Goal: Information Seeking & Learning: Learn about a topic

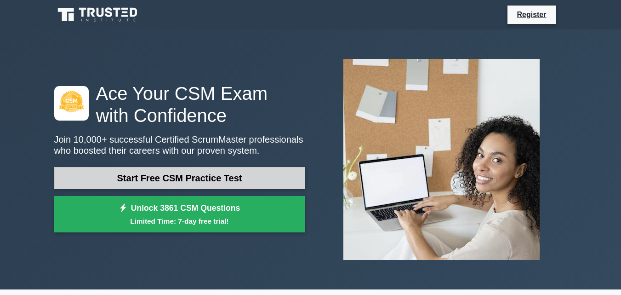
click at [165, 180] on link "Start Free CSM Practice Test" at bounding box center [179, 178] width 251 height 22
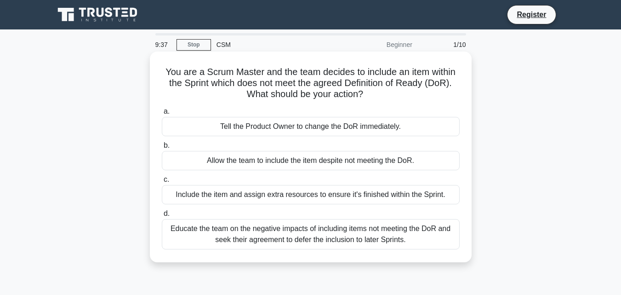
click at [237, 161] on div "Allow the team to include the item despite not meeting the DoR." at bounding box center [311, 160] width 298 height 19
click at [162, 149] on input "b. Allow the team to include the item despite not meeting the DoR." at bounding box center [162, 146] width 0 height 6
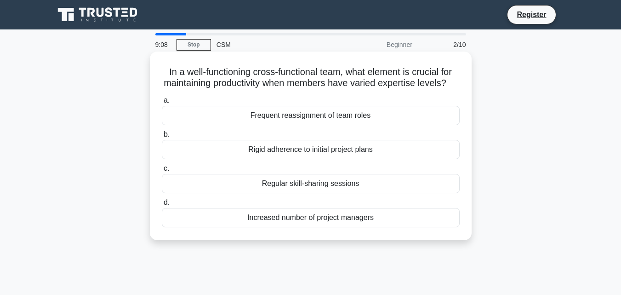
click at [242, 193] on div "Regular skill-sharing sessions" at bounding box center [311, 183] width 298 height 19
click at [162, 172] on input "c. Regular skill-sharing sessions" at bounding box center [162, 169] width 0 height 6
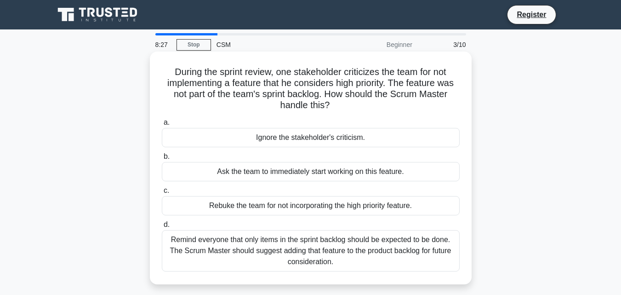
drag, startPoint x: 242, startPoint y: 194, endPoint x: 264, endPoint y: 178, distance: 26.7
click at [264, 178] on div "a. Ignore the stakeholder's criticism. b. Ask the team to immediately start wor…" at bounding box center [310, 194] width 309 height 158
click at [264, 178] on div "Ask the team to immediately start working on this feature." at bounding box center [311, 171] width 298 height 19
click at [162, 160] on input "b. Ask the team to immediately start working on this feature." at bounding box center [162, 157] width 0 height 6
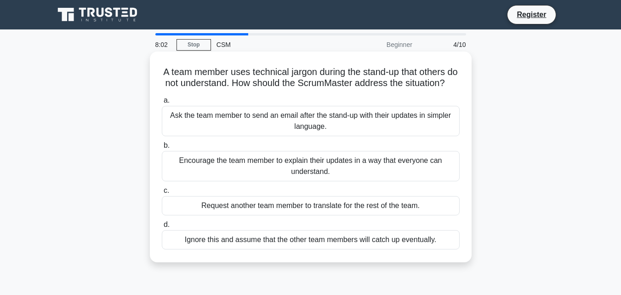
click at [284, 169] on div "Encourage the team member to explain their updates in a way that everyone can u…" at bounding box center [311, 166] width 298 height 30
click at [162, 149] on input "b. Encourage the team member to explain their updates in a way that everyone ca…" at bounding box center [162, 146] width 0 height 6
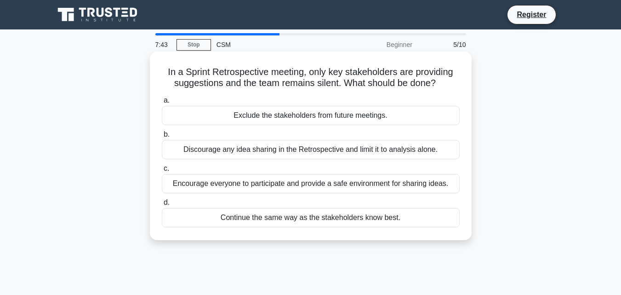
click at [279, 184] on div "Encourage everyone to participate and provide a safe environment for sharing id…" at bounding box center [311, 183] width 298 height 19
click at [162, 172] on input "c. Encourage everyone to participate and provide a safe environment for sharing…" at bounding box center [162, 169] width 0 height 6
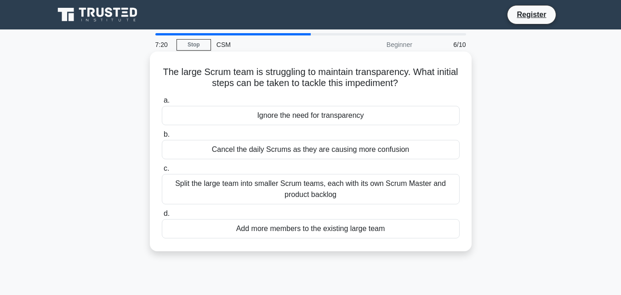
click at [284, 185] on div "Split the large team into smaller Scrum teams, each with its own Scrum Master a…" at bounding box center [311, 189] width 298 height 30
click at [162, 172] on input "c. Split the large team into smaller Scrum teams, each with its own Scrum Maste…" at bounding box center [162, 169] width 0 height 6
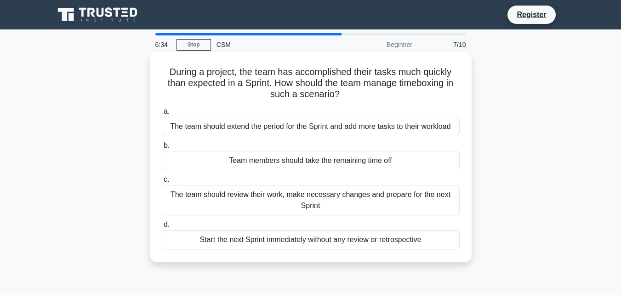
click at [283, 195] on div "The team should review their work, make necessary changes and prepare for the n…" at bounding box center [311, 200] width 298 height 30
click at [162, 183] on input "c. The team should review their work, make necessary changes and prepare for th…" at bounding box center [162, 180] width 0 height 6
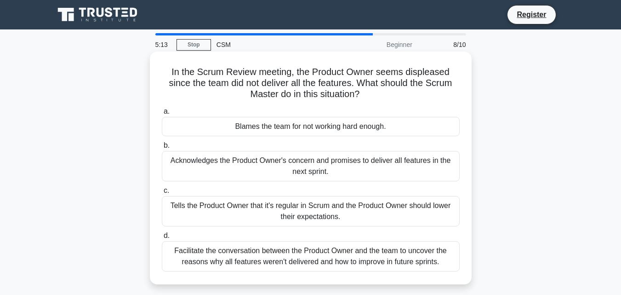
click at [274, 256] on div "Facilitate the conversation between the Product Owner and the team to uncover t…" at bounding box center [311, 256] width 298 height 30
click at [162, 239] on input "d. Facilitate the conversation between the Product Owner and the team to uncove…" at bounding box center [162, 236] width 0 height 6
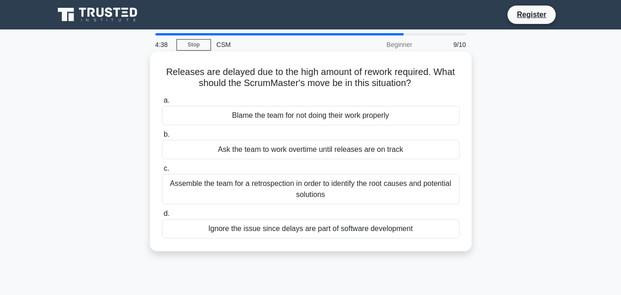
click at [347, 197] on div "Assemble the team for a retrospection in order to identify the root causes and …" at bounding box center [311, 189] width 298 height 30
click at [162, 172] on input "c. Assemble the team for a retrospection in order to identify the root causes a…" at bounding box center [162, 169] width 0 height 6
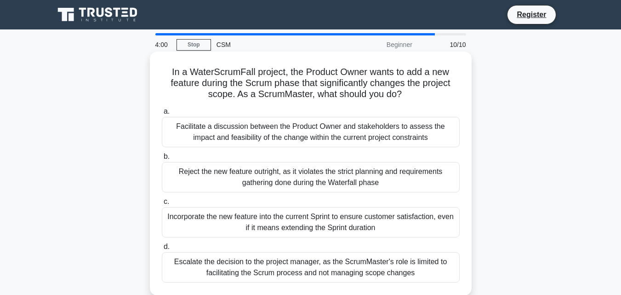
click at [376, 170] on div "Reject the new feature outright, as it violates the strict planning and require…" at bounding box center [311, 177] width 298 height 30
click at [162, 160] on input "b. Reject the new feature outright, as it violates the strict planning and requ…" at bounding box center [162, 157] width 0 height 6
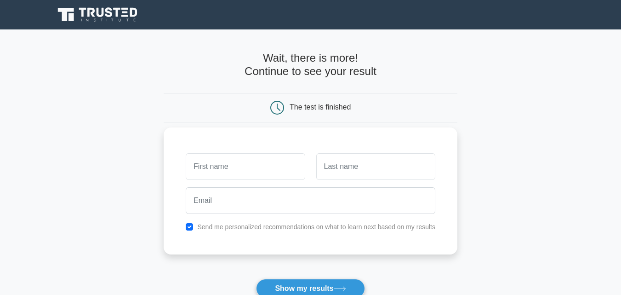
click at [281, 162] on input "text" at bounding box center [245, 166] width 119 height 27
type input "[PERSON_NAME]"
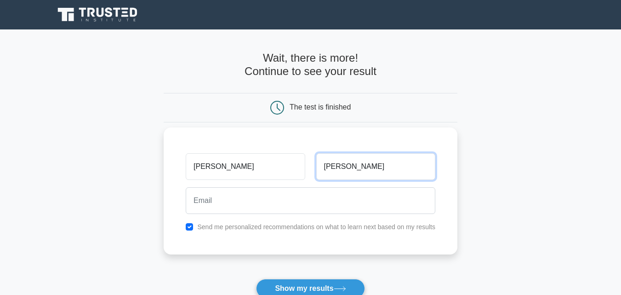
type input "Komal"
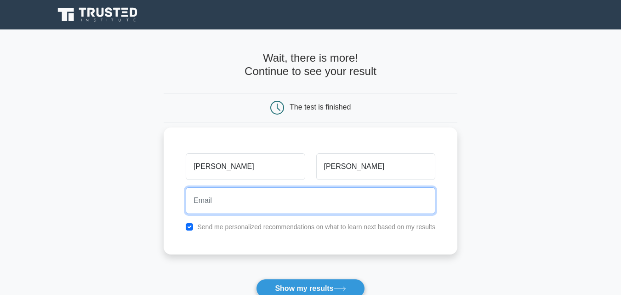
click at [224, 202] on input "email" at bounding box center [311, 200] width 250 height 27
type input "s"
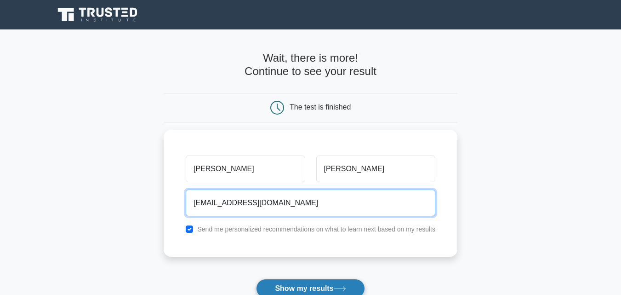
type input "komalshikha72@gmail.com"
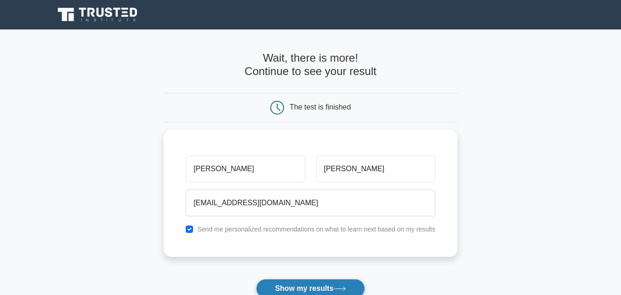
click at [275, 284] on button "Show my results" at bounding box center [310, 288] width 109 height 19
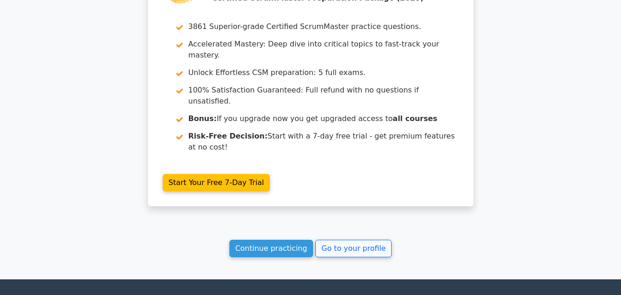
scroll to position [1555, 0]
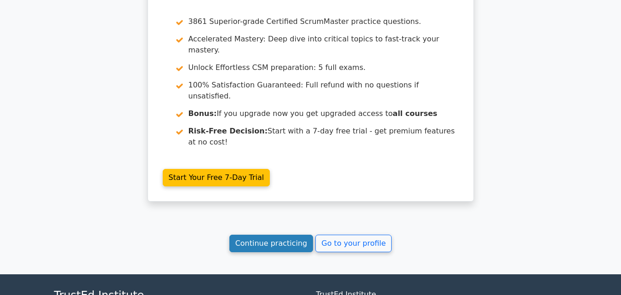
click at [259, 235] on link "Continue practicing" at bounding box center [271, 243] width 84 height 17
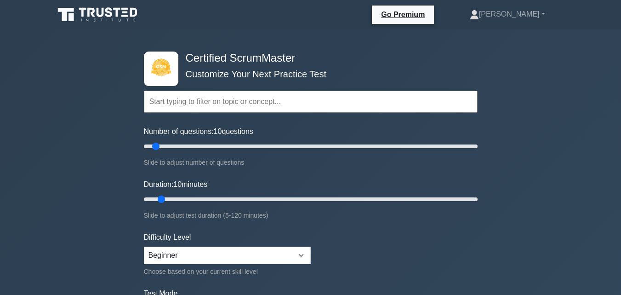
click at [391, 261] on form "Topics Basic Scrum Concepts Sprint Planning and Execution ScrumMaster Roles & R…" at bounding box center [311, 205] width 334 height 284
click at [303, 254] on select "Beginner Intermediate Expert" at bounding box center [227, 255] width 167 height 17
select select "intermediate"
click at [144, 247] on select "Beginner Intermediate Expert" at bounding box center [227, 255] width 167 height 17
click at [389, 237] on form "Topics Basic Scrum Concepts Sprint Planning and Execution ScrumMaster Roles & R…" at bounding box center [311, 205] width 334 height 284
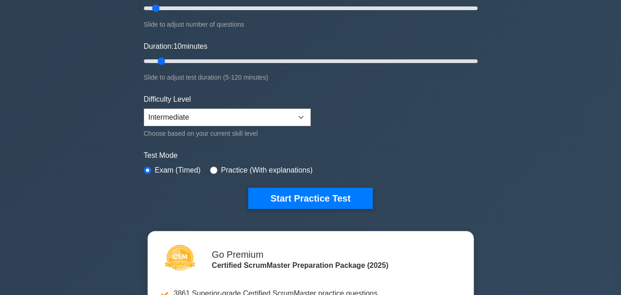
scroll to position [202, 0]
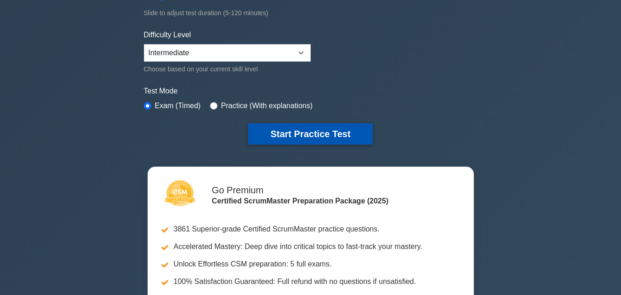
click at [364, 135] on button "Start Practice Test" at bounding box center [310, 133] width 124 height 21
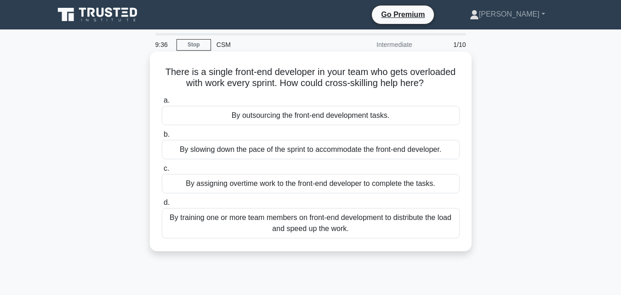
click at [334, 218] on div "By training one or more team members on front-end development to distribute the…" at bounding box center [311, 223] width 298 height 30
click at [162, 206] on input "d. By training one or more team members on front-end development to distribute …" at bounding box center [162, 203] width 0 height 6
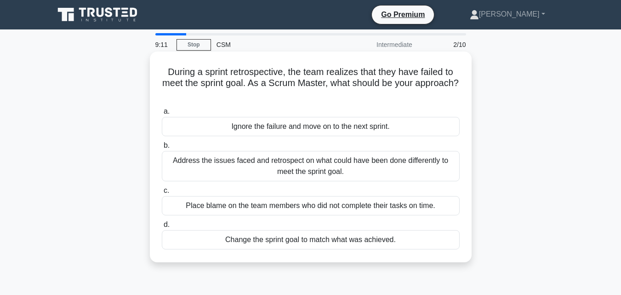
click at [357, 168] on div "Address the issues faced and retrospect on what could have been done differentl…" at bounding box center [311, 166] width 298 height 30
click at [162, 149] on input "b. Address the issues faced and retrospect on what could have been done differe…" at bounding box center [162, 146] width 0 height 6
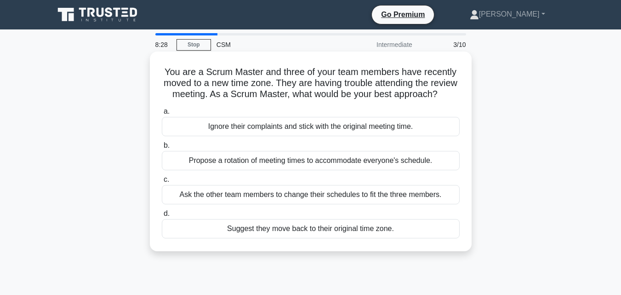
click at [365, 170] on div "Propose a rotation of meeting times to accommodate everyone's schedule." at bounding box center [311, 160] width 298 height 19
click at [162, 149] on input "b. Propose a rotation of meeting times to accommodate everyone's schedule." at bounding box center [162, 146] width 0 height 6
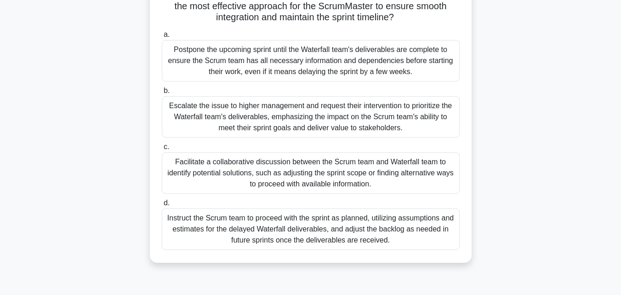
scroll to position [92, 0]
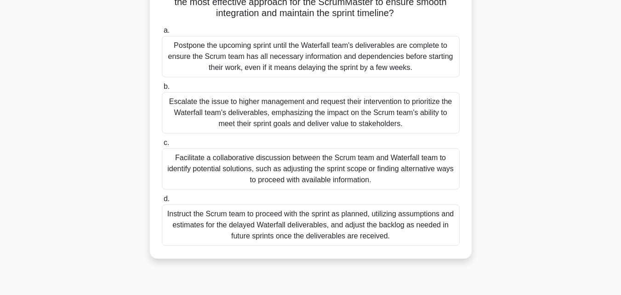
click at [379, 125] on div "Escalate the issue to higher management and request their intervention to prior…" at bounding box center [311, 112] width 298 height 41
click at [162, 90] on input "b. Escalate the issue to higher management and request their intervention to pr…" at bounding box center [162, 87] width 0 height 6
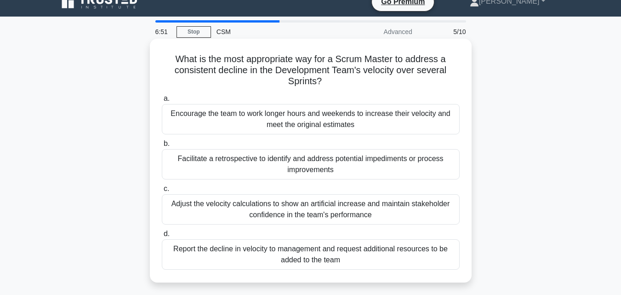
scroll to position [0, 0]
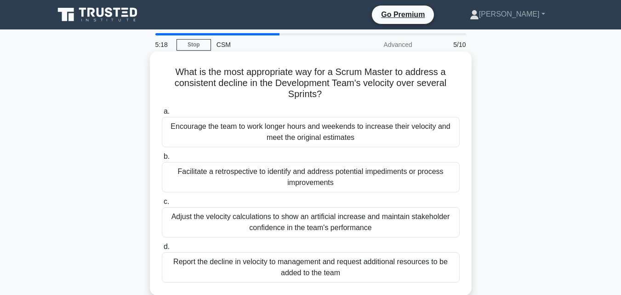
click at [341, 264] on div "Report the decline in velocity to management and request additional resources t…" at bounding box center [311, 267] width 298 height 30
click at [162, 250] on input "d. Report the decline in velocity to management and request additional resource…" at bounding box center [162, 247] width 0 height 6
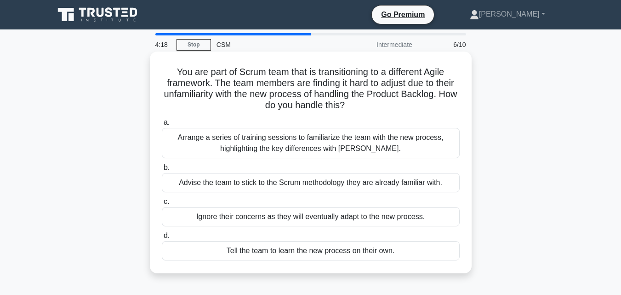
click at [344, 154] on div "Arrange a series of training sessions to familiarize the team with the new proc…" at bounding box center [311, 143] width 298 height 30
click at [162, 126] on input "a. Arrange a series of training sessions to familiarize the team with the new p…" at bounding box center [162, 123] width 0 height 6
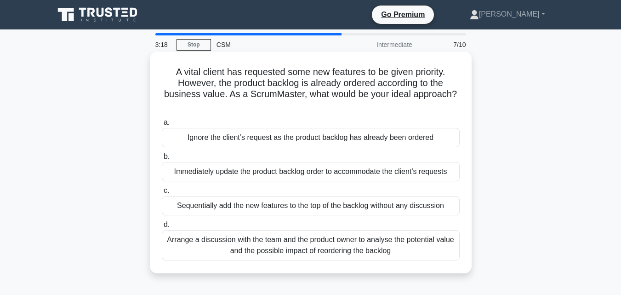
click at [323, 243] on div "Arrange a discussion with the team and the product owner to analyse the potenti…" at bounding box center [311, 245] width 298 height 30
click at [162, 228] on input "d. Arrange a discussion with the team and the product owner to analyse the pote…" at bounding box center [162, 225] width 0 height 6
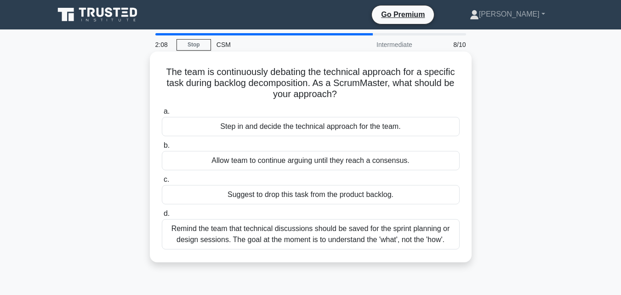
click at [328, 122] on div "Step in and decide the technical approach for the team." at bounding box center [311, 126] width 298 height 19
click at [162, 115] on input "a. Step in and decide the technical approach for the team." at bounding box center [162, 112] width 0 height 6
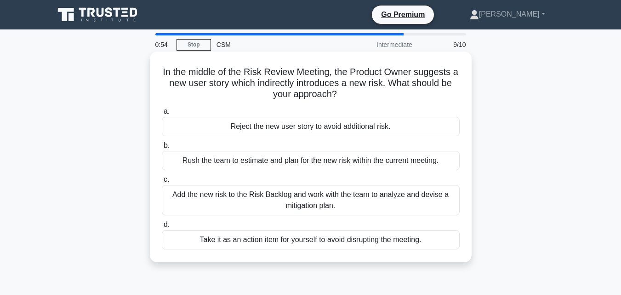
click at [304, 193] on div "Add the new risk to the Risk Backlog and work with the team to analyze and devi…" at bounding box center [311, 200] width 298 height 30
click at [162, 183] on input "c. Add the new risk to the Risk Backlog and work with the team to analyze and d…" at bounding box center [162, 180] width 0 height 6
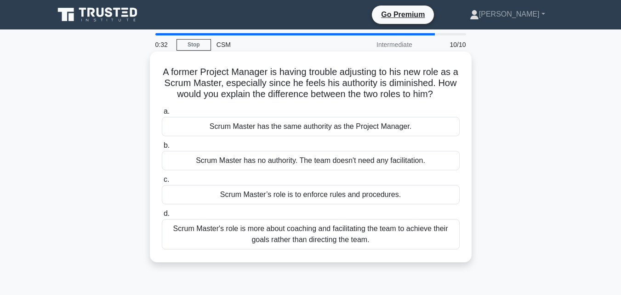
click at [308, 170] on div "Scrum Master has no authority. The team doesn't need any facilitation." at bounding box center [311, 160] width 298 height 19
click at [162, 149] on input "b. Scrum Master has no authority. The team doesn't need any facilitation." at bounding box center [162, 146] width 0 height 6
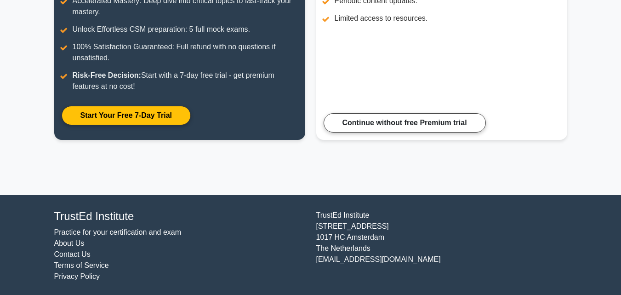
scroll to position [187, 0]
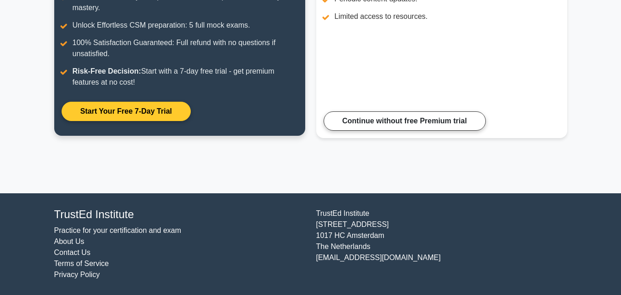
click at [177, 111] on link "Start Your Free 7-Day Trial" at bounding box center [126, 111] width 129 height 19
